Goal: Transaction & Acquisition: Purchase product/service

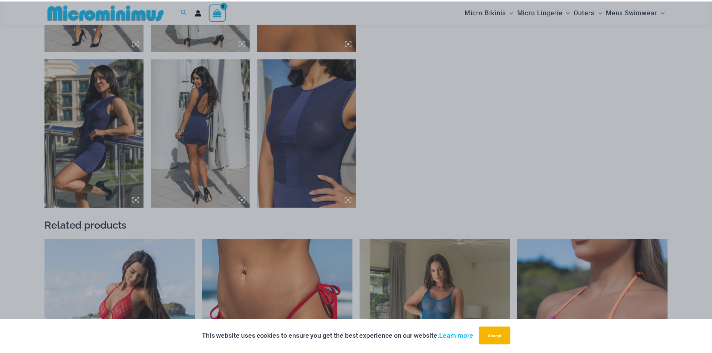
scroll to position [817, 0]
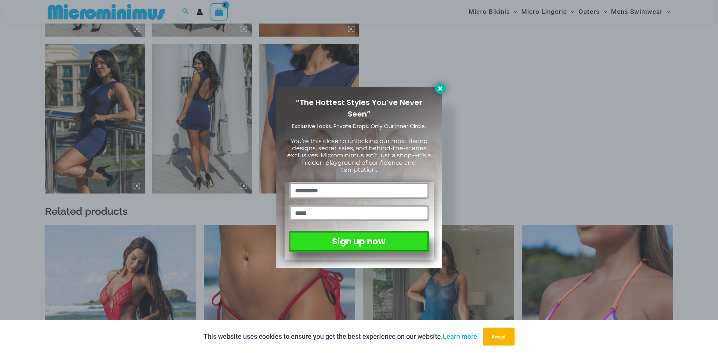
click at [442, 88] on icon at bounding box center [440, 88] width 7 height 7
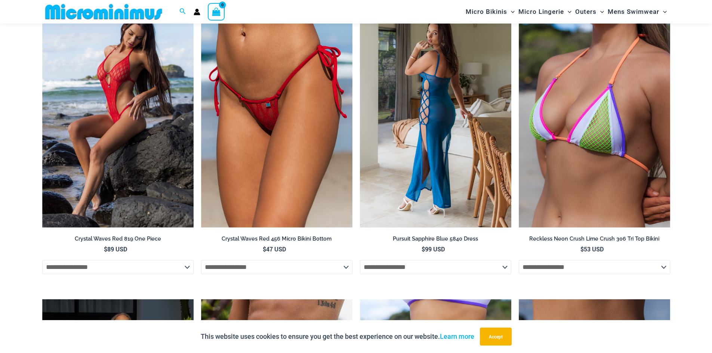
scroll to position [1041, 0]
click at [442, 112] on img at bounding box center [435, 114] width 151 height 227
